Goal: Find specific page/section: Find specific page/section

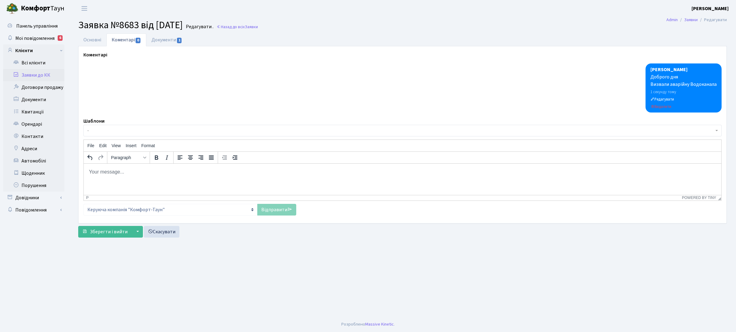
click at [44, 76] on link "Заявки до КК" at bounding box center [33, 75] width 61 height 12
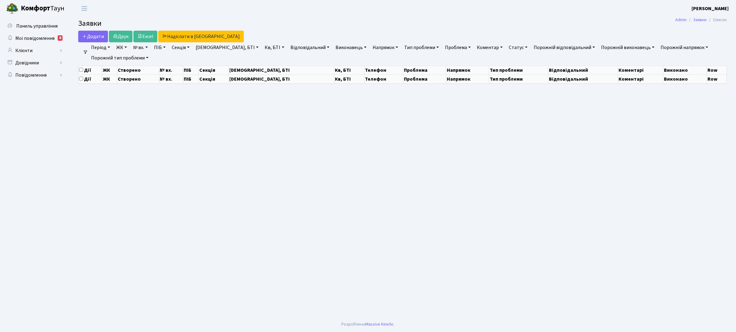
select select "25"
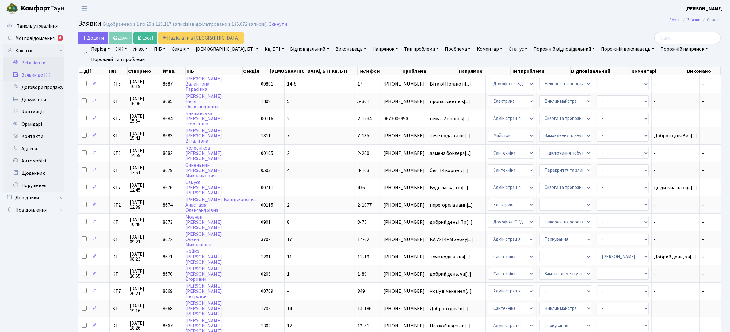
click at [36, 62] on link "Всі клієнти" at bounding box center [33, 63] width 61 height 12
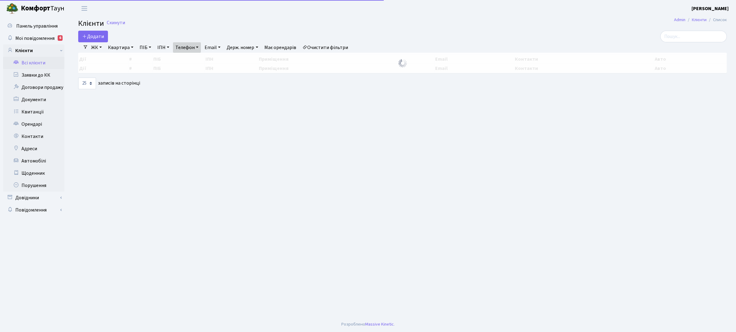
select select
select select "25"
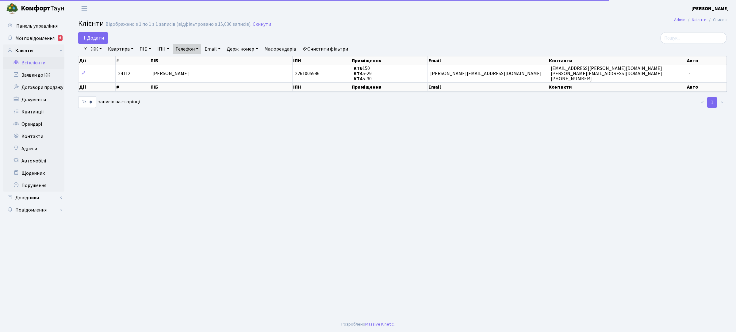
click at [99, 50] on link "ЖК" at bounding box center [97, 49] width 16 height 10
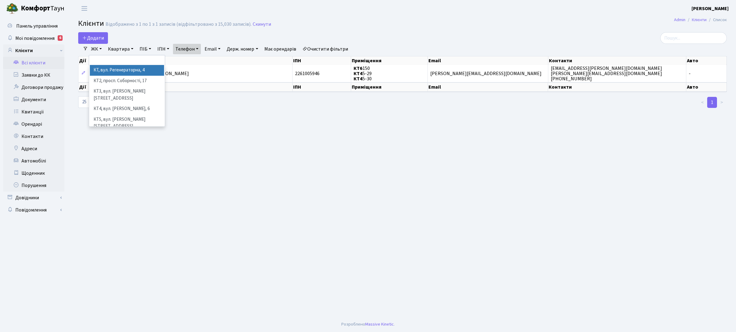
click at [115, 71] on li "КТ, вул. Регенераторна, 4" at bounding box center [127, 70] width 74 height 11
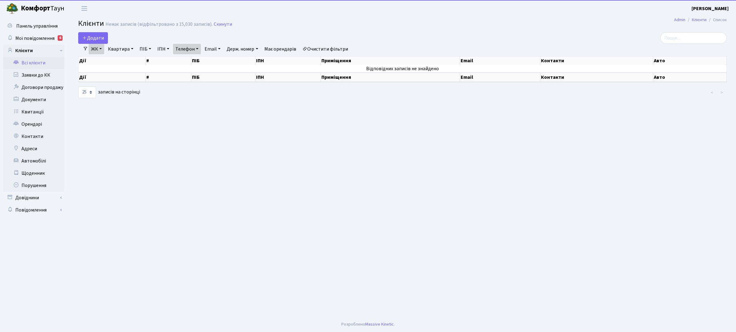
click at [126, 47] on link "Квартира" at bounding box center [121, 49] width 30 height 10
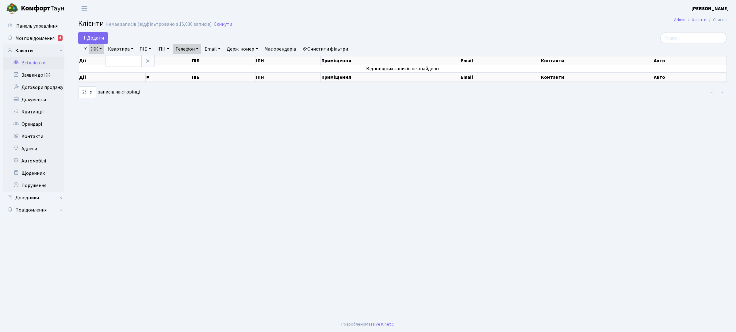
click at [319, 50] on link "Очистити фільтри" at bounding box center [325, 49] width 51 height 10
select select
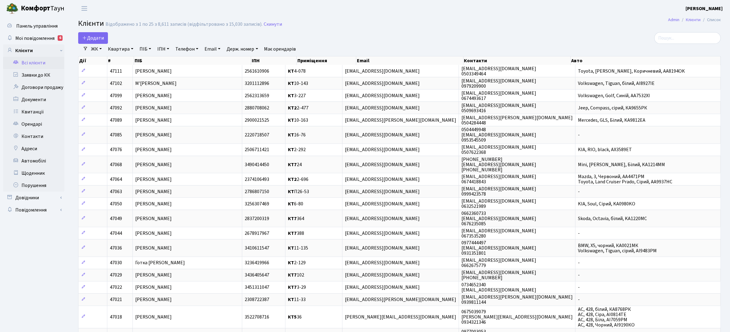
click at [98, 49] on link "ЖК" at bounding box center [97, 49] width 16 height 10
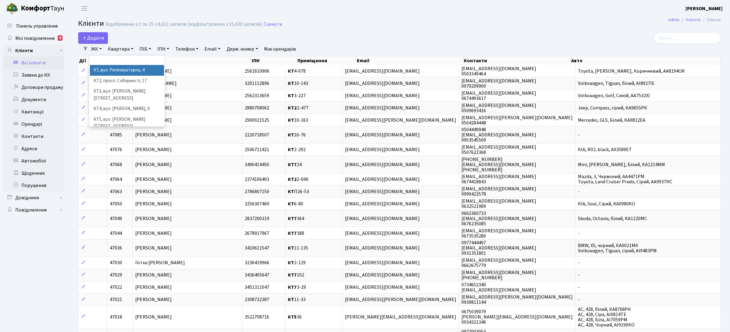
click at [113, 72] on li "КТ, вул. Регенераторна, 4" at bounding box center [127, 70] width 74 height 11
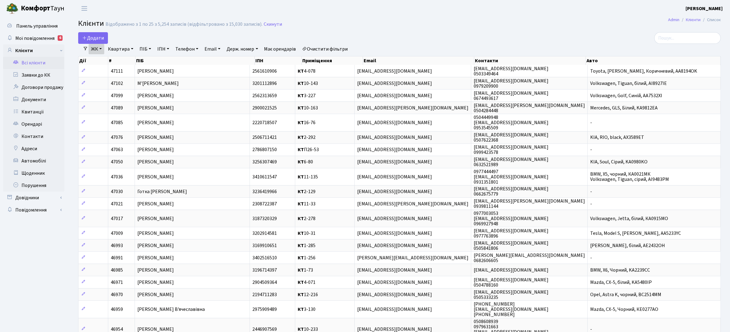
click at [117, 51] on link "Квартира" at bounding box center [121, 49] width 30 height 10
type input "2-325"
